Goal: Information Seeking & Learning: Learn about a topic

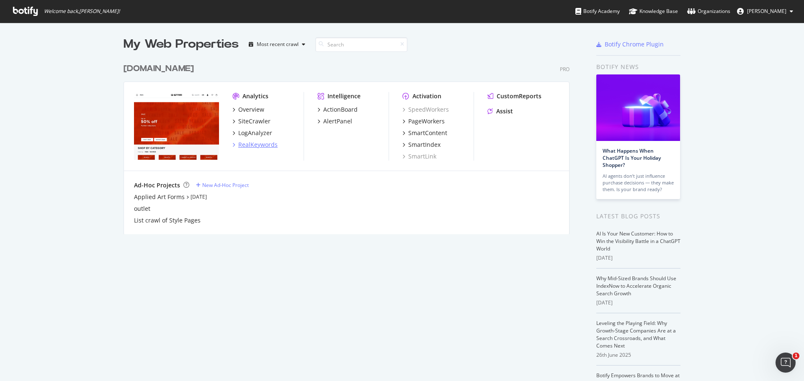
click at [247, 149] on div "RealKeywords" at bounding box center [257, 145] width 39 height 8
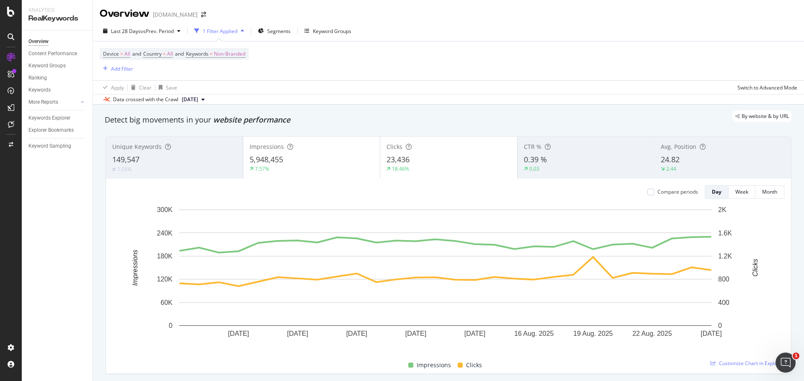
click at [68, 123] on div "Keywords Explorer" at bounding box center [60, 118] width 64 height 12
click at [65, 117] on div "Keywords Explorer" at bounding box center [49, 118] width 42 height 9
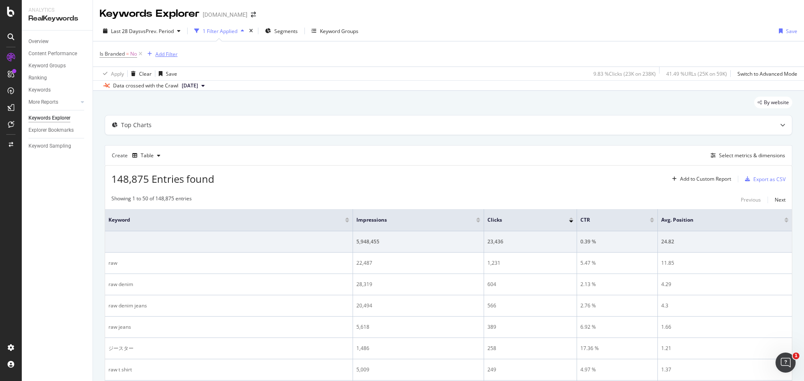
click at [163, 55] on div "Add Filter" at bounding box center [166, 54] width 22 height 7
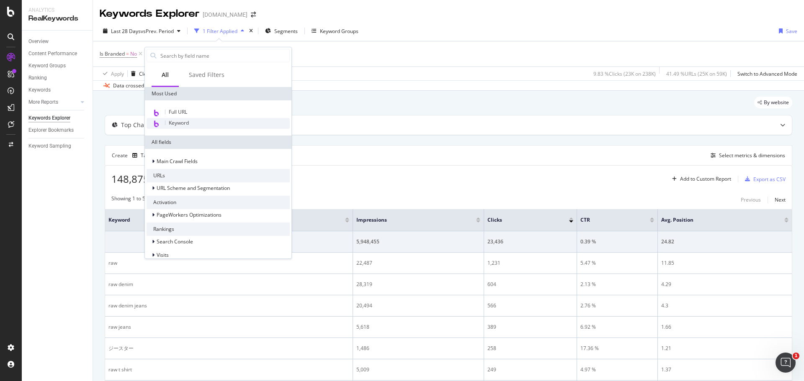
click at [183, 123] on span "Keyword" at bounding box center [179, 122] width 20 height 7
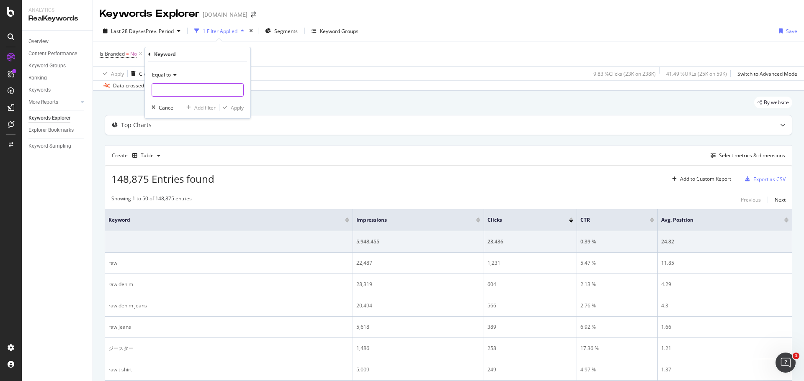
click at [177, 87] on input "text" at bounding box center [197, 89] width 91 height 13
type input "denim outfit"
click at [170, 73] on span "Equal to" at bounding box center [161, 74] width 19 height 7
click at [179, 158] on div "Contains" at bounding box center [199, 157] width 90 height 11
click at [201, 91] on input "text" at bounding box center [197, 89] width 91 height 13
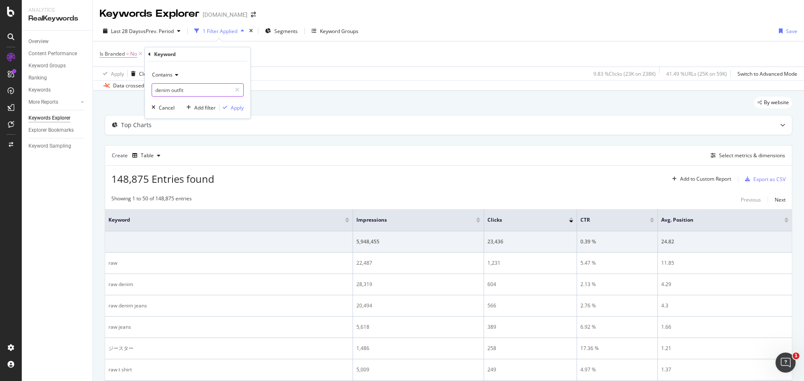
type input "denim outfit"
click at [234, 109] on div "Apply" at bounding box center [237, 107] width 13 height 7
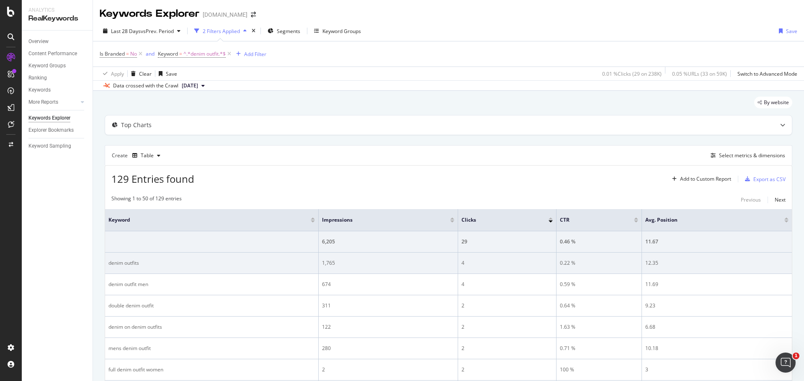
click at [338, 262] on div "1,765" at bounding box center [388, 264] width 132 height 8
